Goal: Navigation & Orientation: Find specific page/section

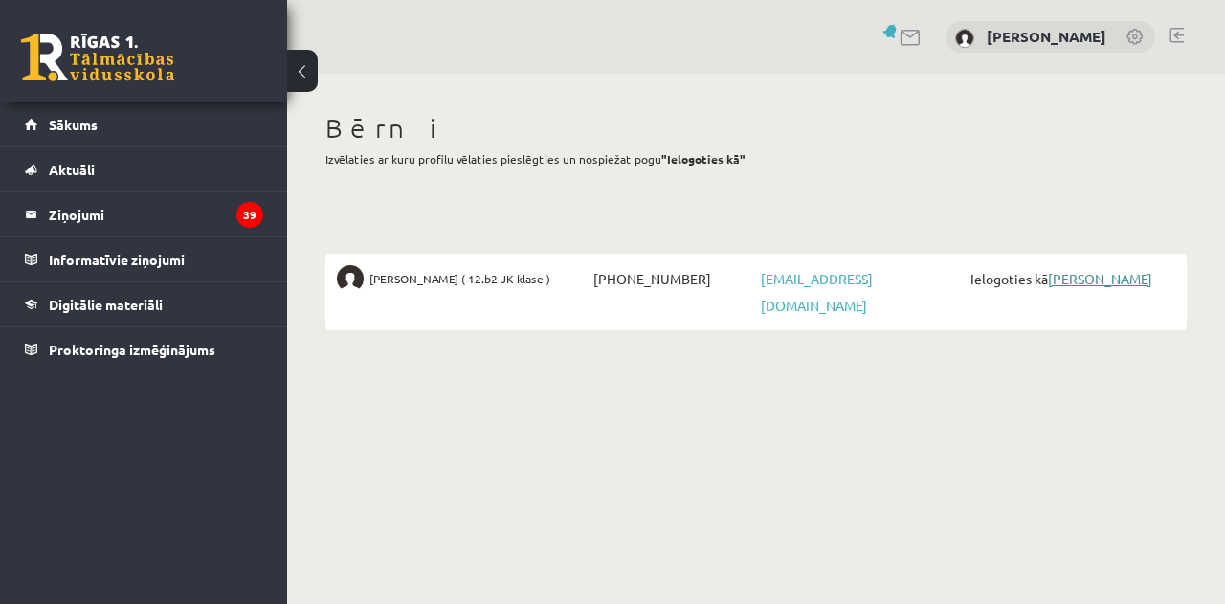
click at [1112, 277] on link "[PERSON_NAME]" at bounding box center [1100, 278] width 104 height 17
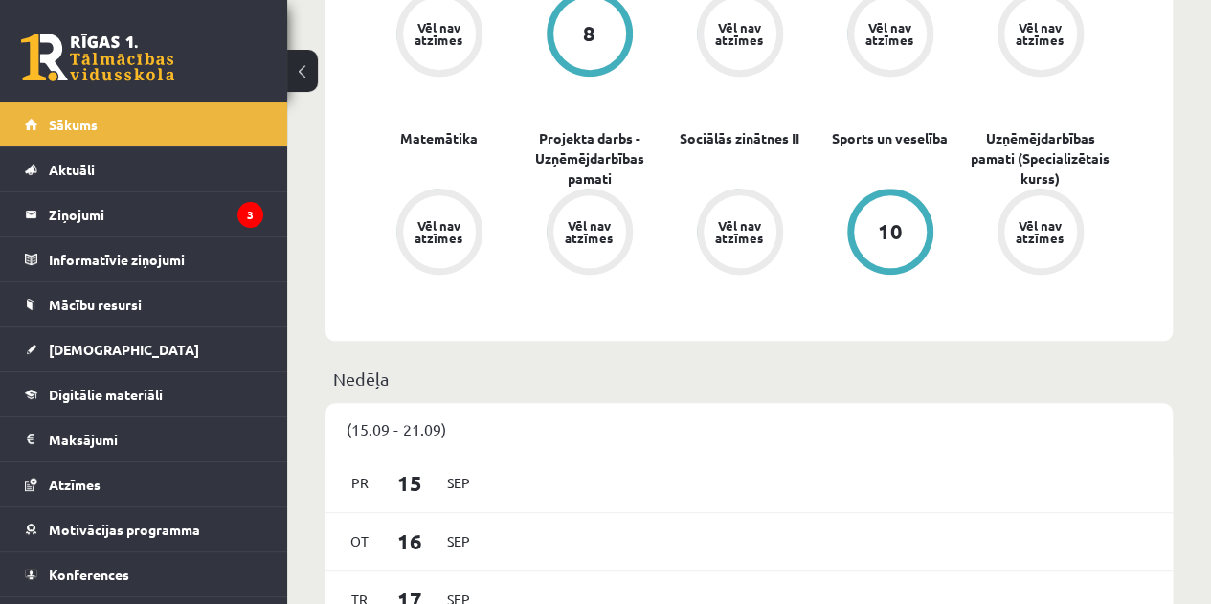
scroll to position [766, 0]
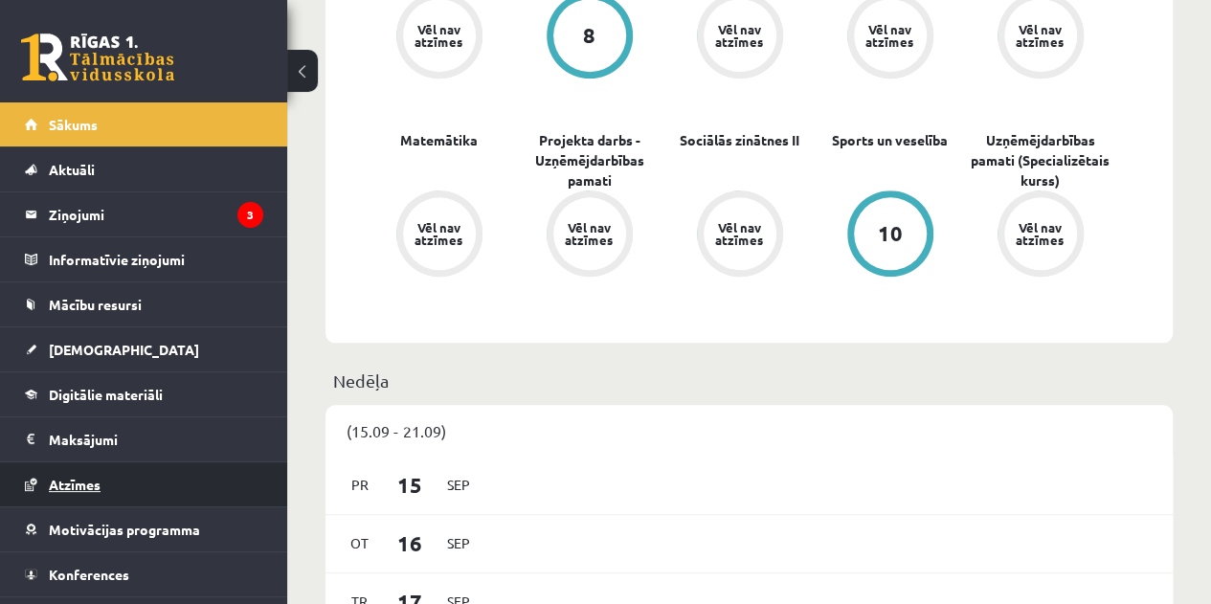
click at [78, 480] on span "Atzīmes" at bounding box center [75, 484] width 52 height 17
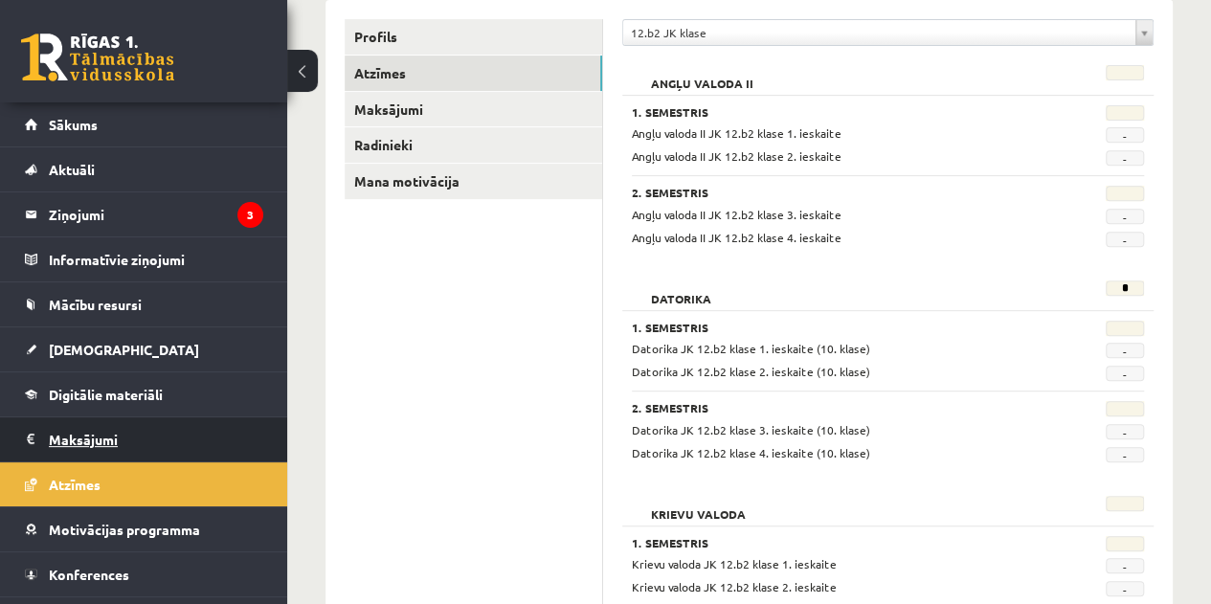
scroll to position [287, 0]
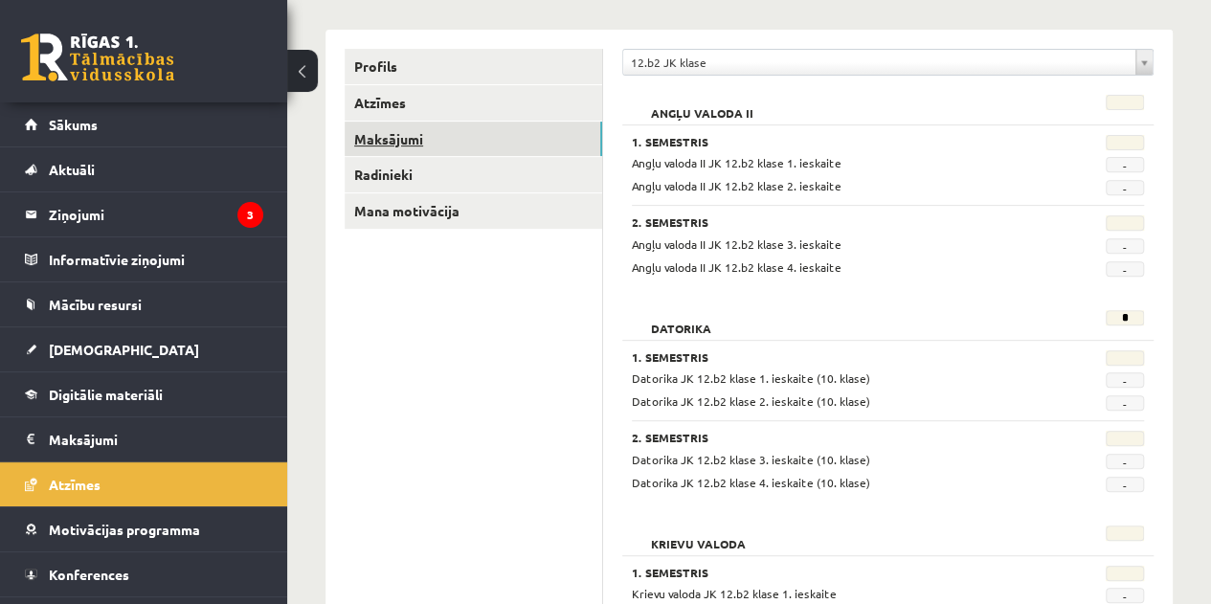
click at [382, 131] on link "Maksājumi" at bounding box center [473, 139] width 257 height 35
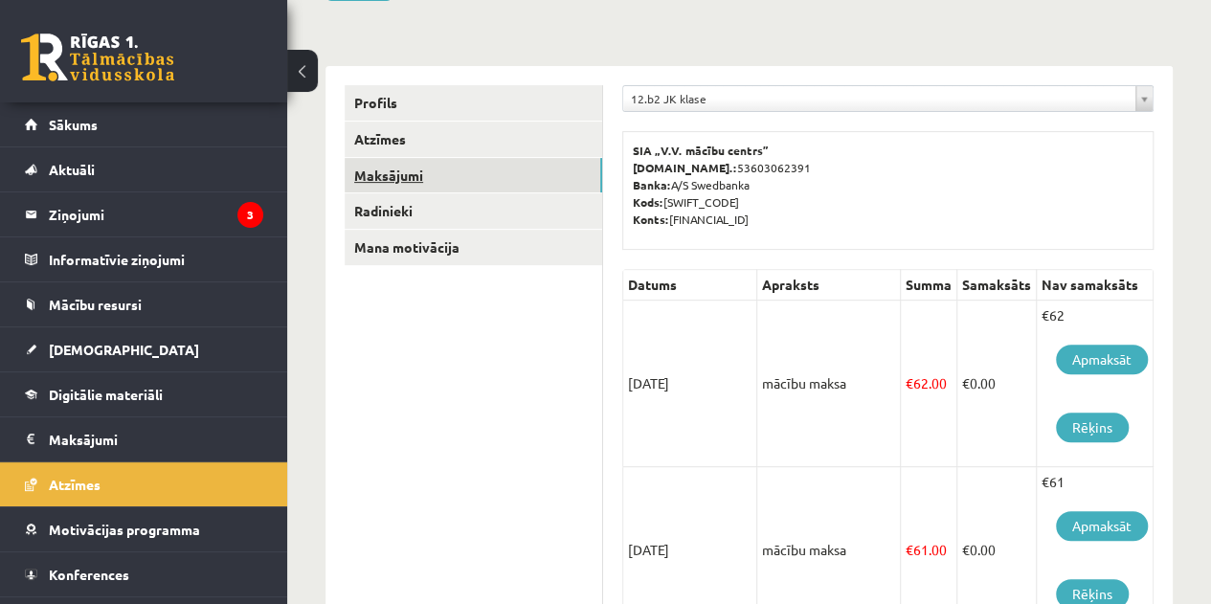
scroll to position [236, 0]
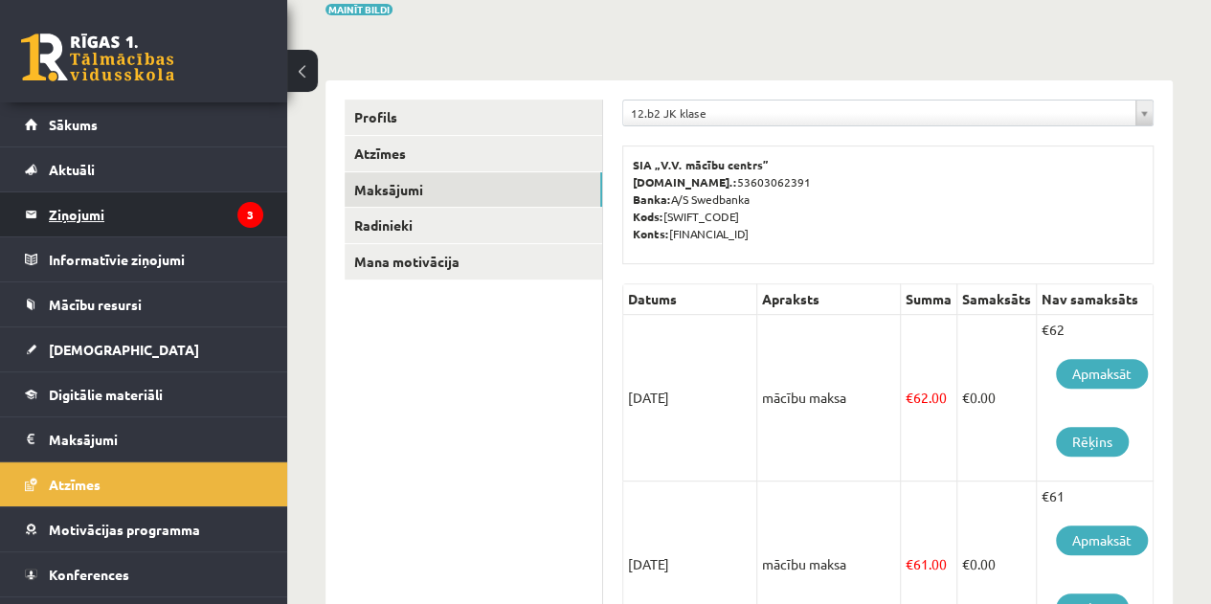
click at [91, 219] on legend "Ziņojumi 3" at bounding box center [156, 214] width 214 height 44
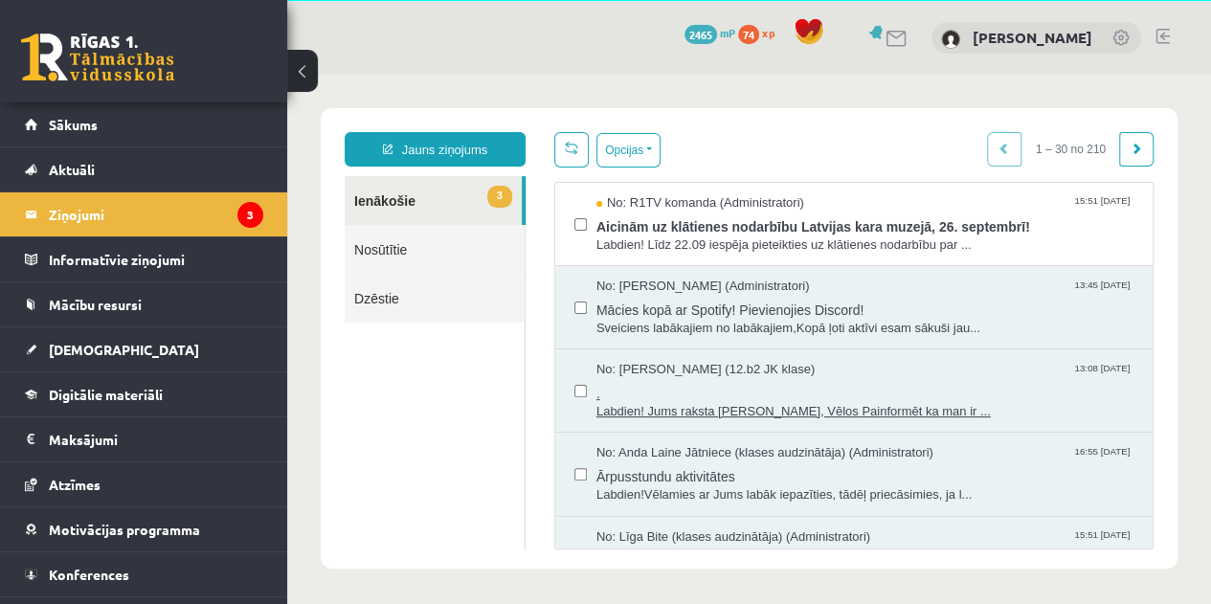
click at [683, 410] on span "Labdien! Jums raksta [PERSON_NAME], Vēlos Painformēt ka man ir ..." at bounding box center [864, 412] width 537 height 18
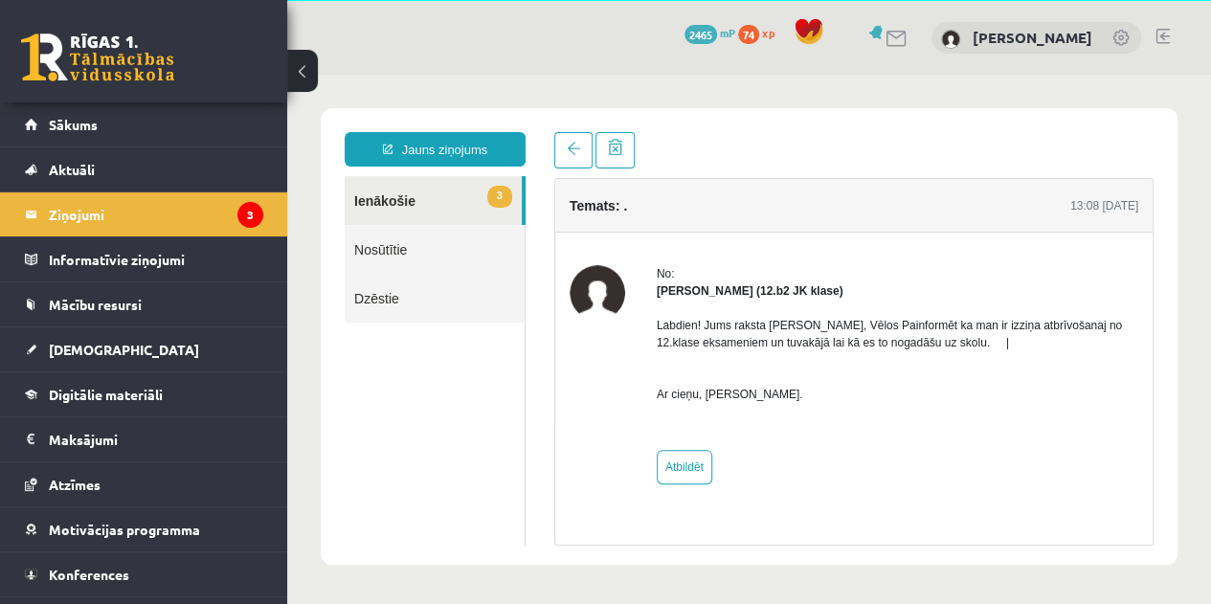
click at [79, 47] on link at bounding box center [97, 57] width 153 height 48
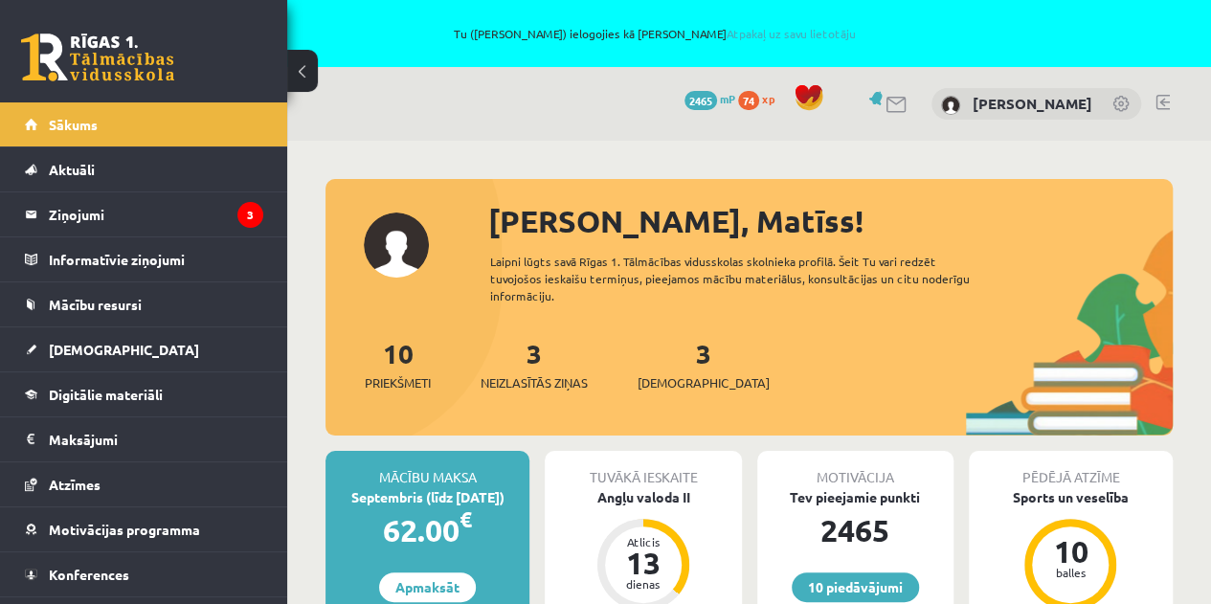
click at [1163, 99] on link at bounding box center [1162, 102] width 14 height 15
